Goal: Task Accomplishment & Management: Manage account settings

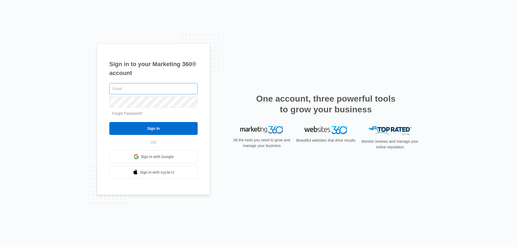
click at [150, 90] on input "text" at bounding box center [153, 88] width 88 height 11
type input "[EMAIL_ADDRESS][DOMAIN_NAME]"
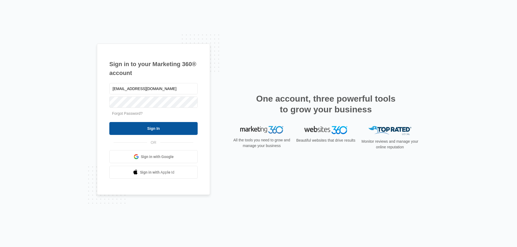
click at [171, 128] on input "Sign In" at bounding box center [153, 128] width 88 height 13
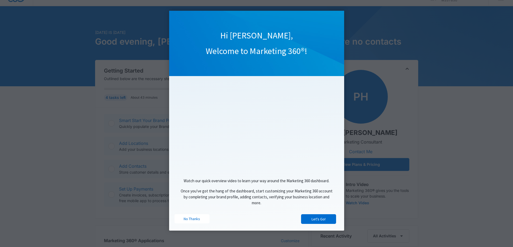
scroll to position [27, 0]
click at [314, 221] on link "Let's Go!" at bounding box center [318, 220] width 35 height 10
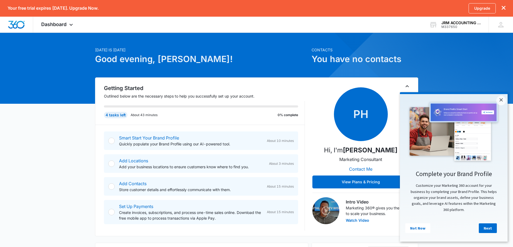
scroll to position [0, 0]
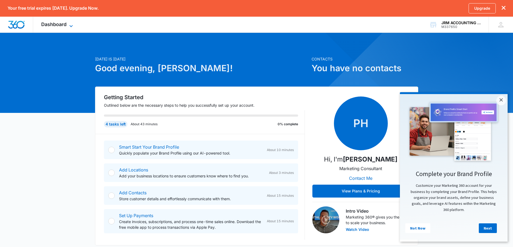
click at [72, 24] on icon at bounding box center [71, 26] width 6 height 6
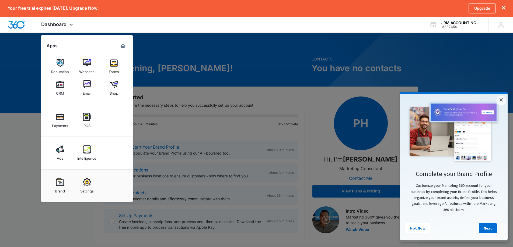
drag, startPoint x: 57, startPoint y: 184, endPoint x: 71, endPoint y: 183, distance: 14.0
click at [57, 184] on img at bounding box center [60, 182] width 8 height 8
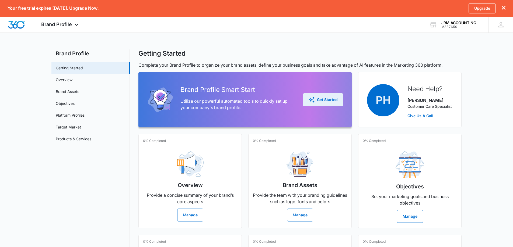
click at [321, 101] on div "Get Started" at bounding box center [322, 100] width 29 height 6
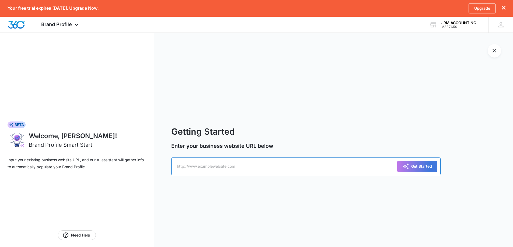
click at [186, 167] on input "text" at bounding box center [305, 167] width 269 height 18
click at [224, 165] on input "text" at bounding box center [305, 167] width 269 height 18
paste input "https://jrmaccountingllc.com/"
type input "https://jrmaccountingllc.com/"
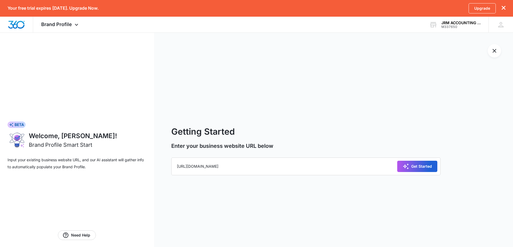
click at [419, 163] on button "Get Started" at bounding box center [417, 166] width 40 height 11
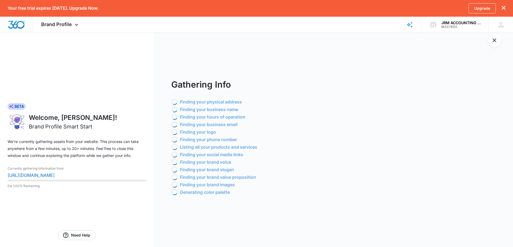
scroll to position [16, 0]
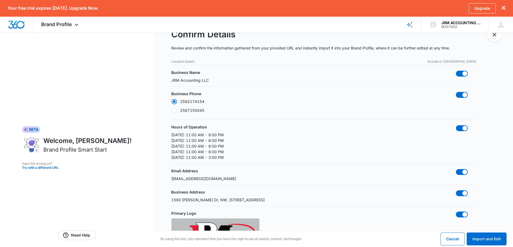
click at [175, 109] on div at bounding box center [173, 110] width 5 height 5
click at [171, 110] on input "2567150045" at bounding box center [171, 110] width 0 height 0
radio input "false"
radio input "true"
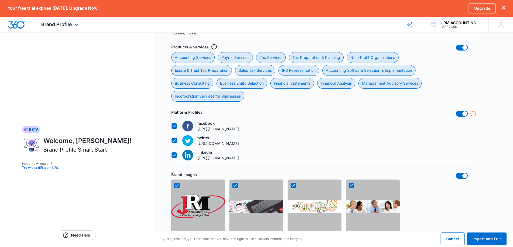
scroll to position [262, 0]
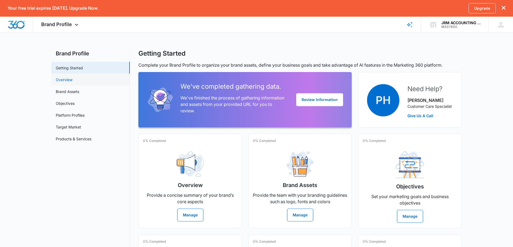
click at [64, 79] on link "Overview" at bounding box center [64, 80] width 17 height 6
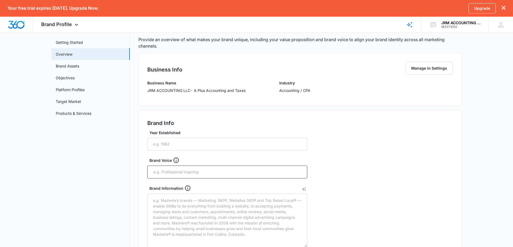
scroll to position [27, 0]
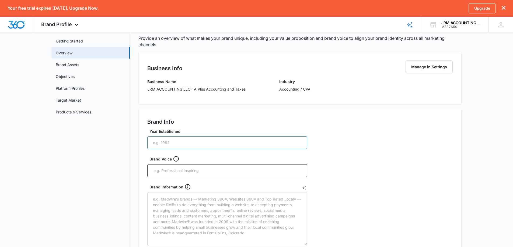
click at [169, 144] on input "Year Established" at bounding box center [227, 142] width 160 height 13
type input "2006"
click at [204, 168] on input "text" at bounding box center [228, 171] width 150 height 8
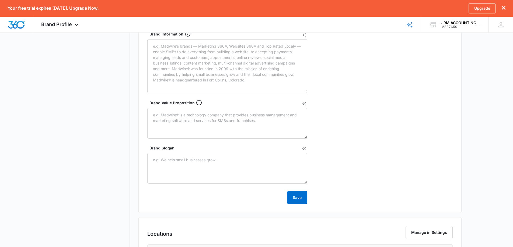
scroll to position [211, 0]
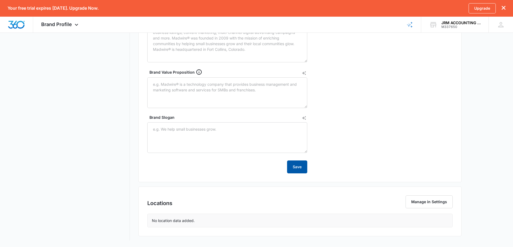
click at [295, 170] on button "Save" at bounding box center [297, 167] width 20 height 13
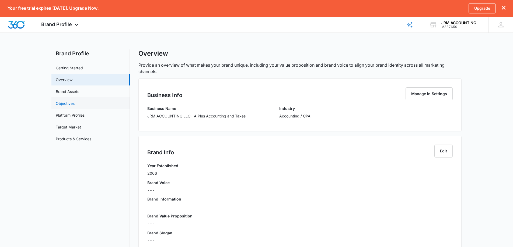
scroll to position [27, 0]
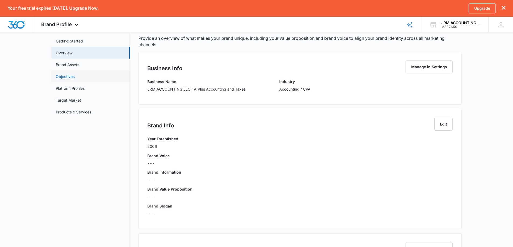
click at [69, 75] on link "Objectives" at bounding box center [65, 77] width 19 height 6
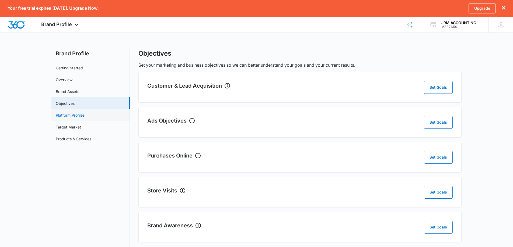
click at [74, 115] on link "Platform Profiles" at bounding box center [70, 116] width 29 height 6
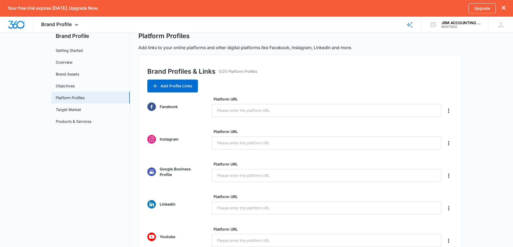
scroll to position [27, 0]
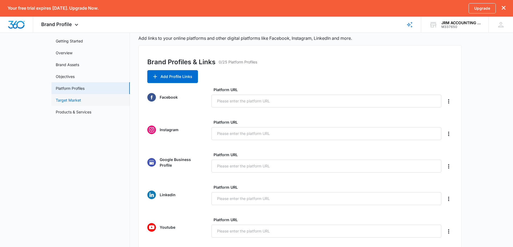
click at [71, 99] on link "Target Market" at bounding box center [68, 100] width 25 height 6
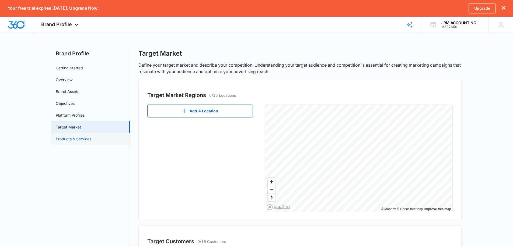
click at [70, 139] on link "Products & Services" at bounding box center [74, 139] width 36 height 6
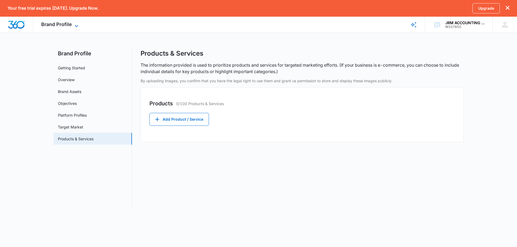
click at [75, 23] on icon at bounding box center [76, 26] width 6 height 6
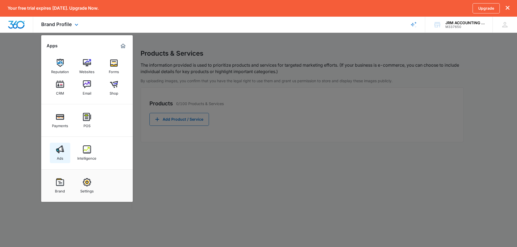
click at [59, 157] on div "Ads" at bounding box center [60, 157] width 6 height 7
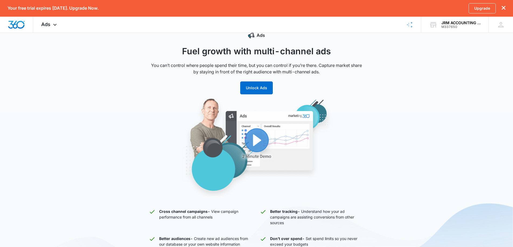
scroll to position [27, 0]
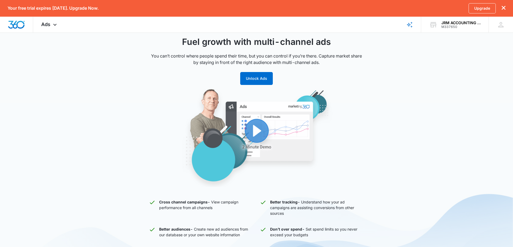
click at [260, 131] on img "button" at bounding box center [256, 138] width 205 height 98
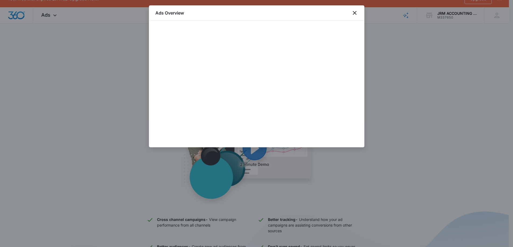
scroll to position [0, 0]
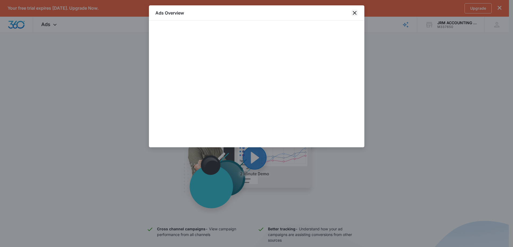
click at [356, 15] on icon "close" at bounding box center [354, 13] width 6 height 6
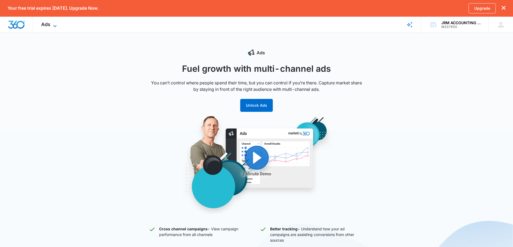
click at [56, 25] on icon at bounding box center [55, 26] width 6 height 6
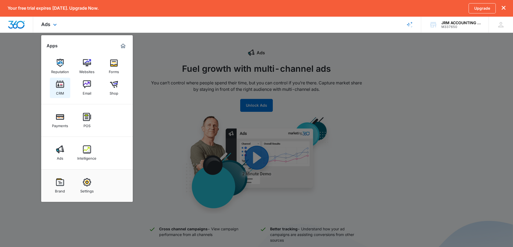
click at [62, 84] on img at bounding box center [60, 84] width 8 height 8
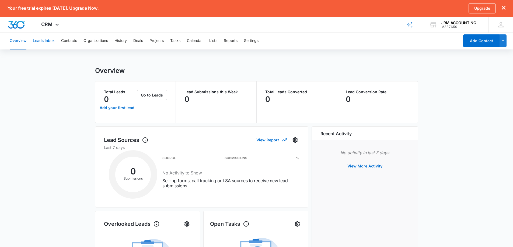
click at [43, 41] on button "Leads Inbox" at bounding box center [44, 40] width 22 height 17
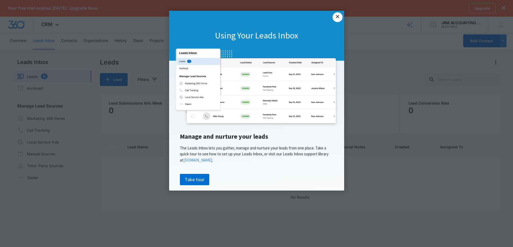
click at [335, 19] on link "×" at bounding box center [337, 17] width 10 height 10
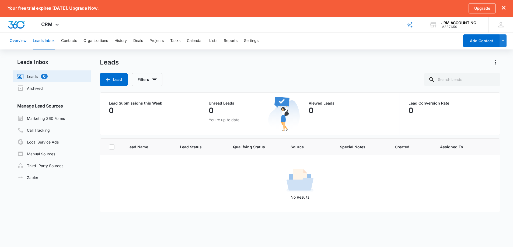
click at [15, 40] on button "Overview" at bounding box center [18, 40] width 17 height 17
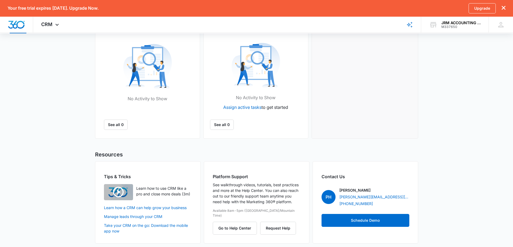
scroll to position [198, 0]
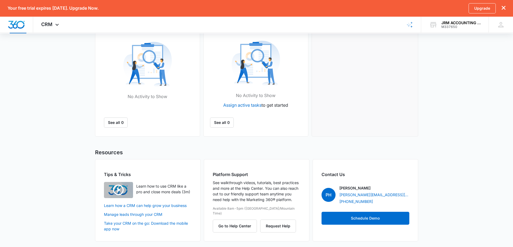
click at [118, 191] on img "button" at bounding box center [118, 190] width 29 height 16
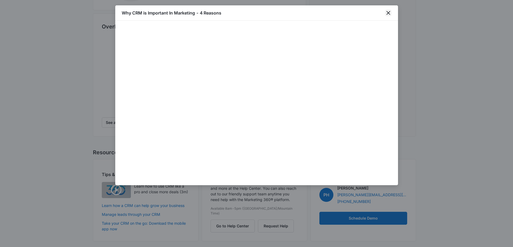
click at [387, 12] on icon "close" at bounding box center [388, 13] width 4 height 4
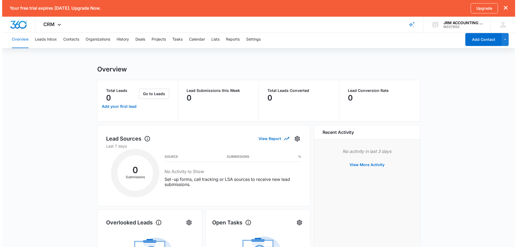
scroll to position [0, 0]
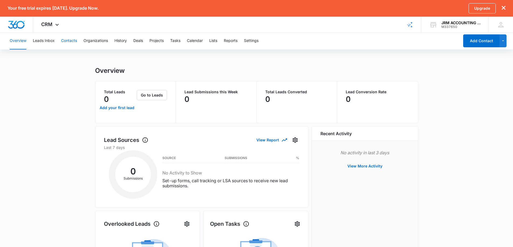
click at [70, 39] on button "Contacts" at bounding box center [69, 40] width 16 height 17
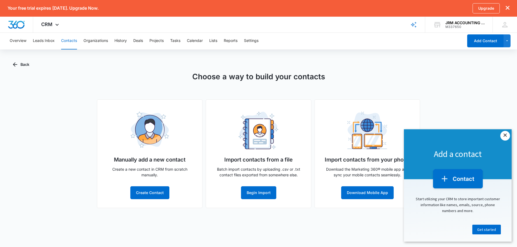
click at [502, 139] on link "×" at bounding box center [505, 136] width 10 height 10
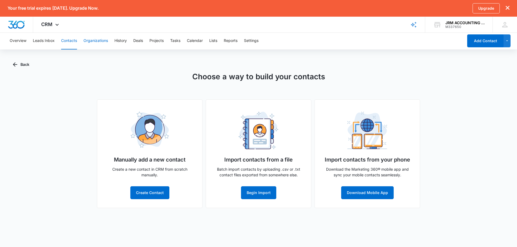
click at [94, 40] on button "Organizations" at bounding box center [95, 40] width 24 height 17
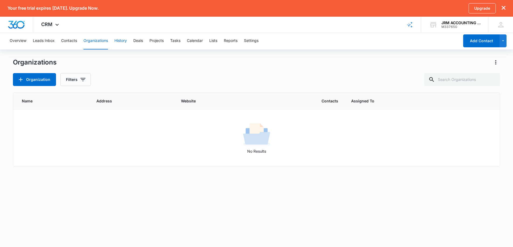
click at [124, 43] on button "History" at bounding box center [120, 40] width 12 height 17
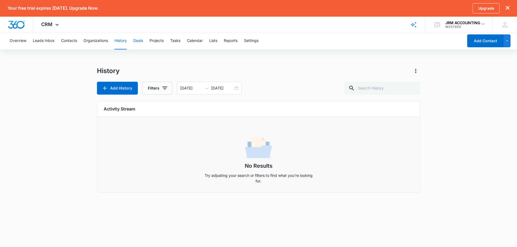
click at [140, 40] on button "Deals" at bounding box center [138, 40] width 10 height 17
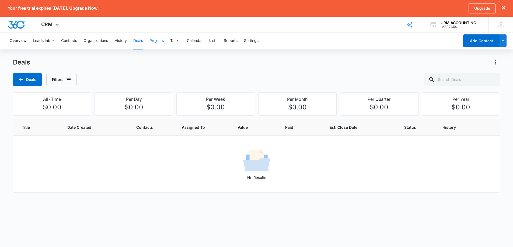
click at [163, 42] on button "Projects" at bounding box center [156, 40] width 14 height 17
click at [178, 43] on button "Tasks" at bounding box center [175, 40] width 10 height 17
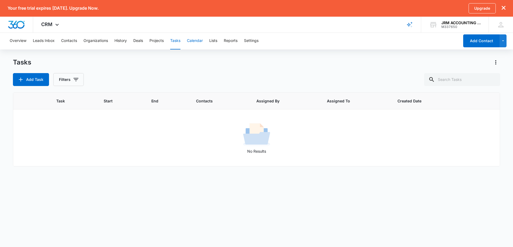
click at [192, 42] on button "Calendar" at bounding box center [195, 40] width 16 height 17
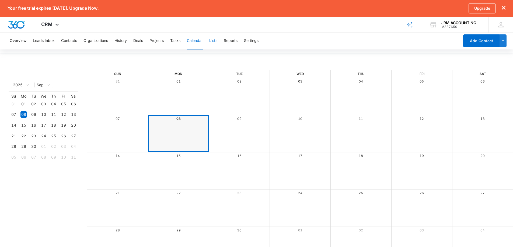
click at [213, 43] on button "Lists" at bounding box center [213, 40] width 8 height 17
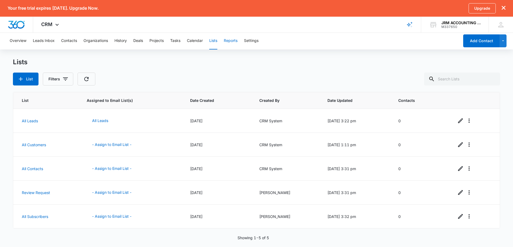
click at [231, 42] on button "Reports" at bounding box center [231, 40] width 14 height 17
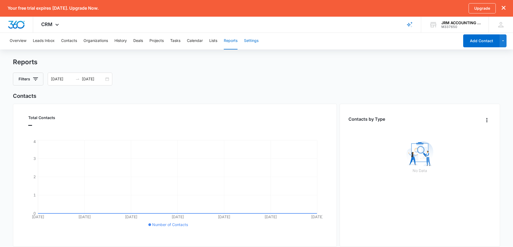
click at [256, 42] on button "Settings" at bounding box center [251, 40] width 15 height 17
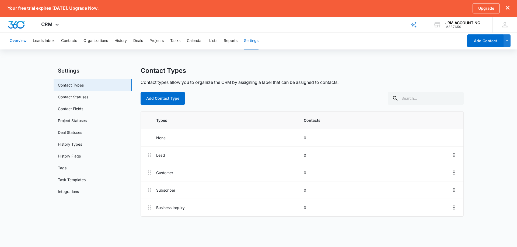
click at [24, 42] on button "Overview" at bounding box center [18, 40] width 17 height 17
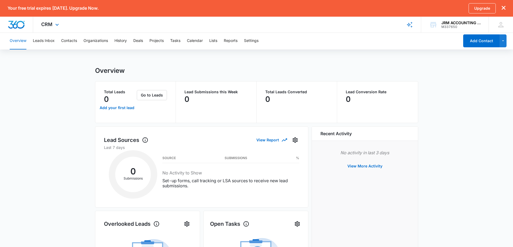
click at [53, 22] on div "CRM Apps Reputation Websites Forms CRM Email Shop Payments POS Ads Intelligence…" at bounding box center [50, 25] width 35 height 16
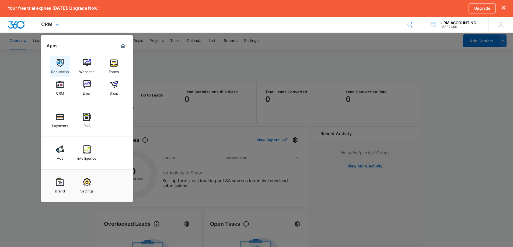
click at [61, 68] on div "Reputation" at bounding box center [60, 70] width 18 height 7
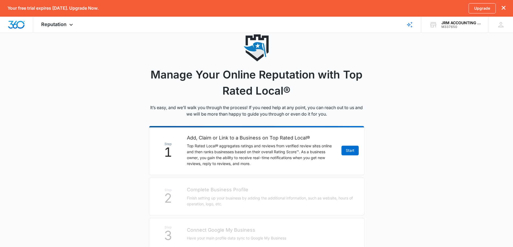
scroll to position [13, 0]
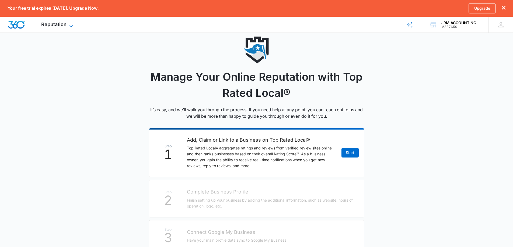
click at [68, 24] on icon at bounding box center [71, 26] width 6 height 6
